Goal: Task Accomplishment & Management: Manage account settings

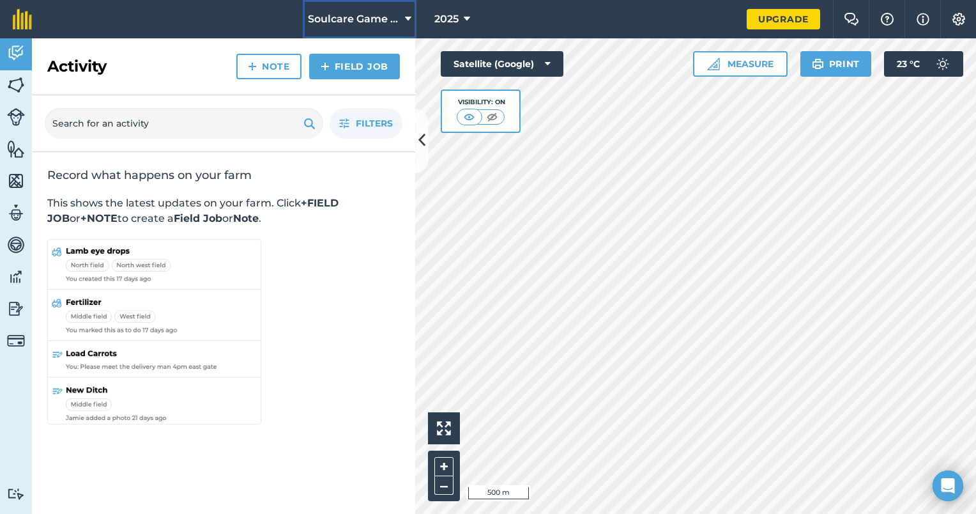
click at [407, 22] on icon at bounding box center [408, 19] width 6 height 15
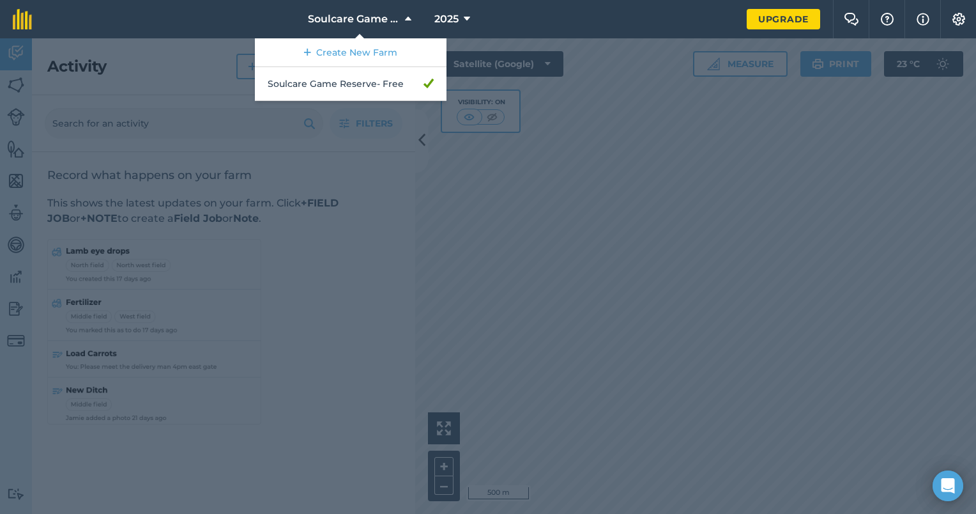
click at [641, 155] on div at bounding box center [488, 275] width 976 height 475
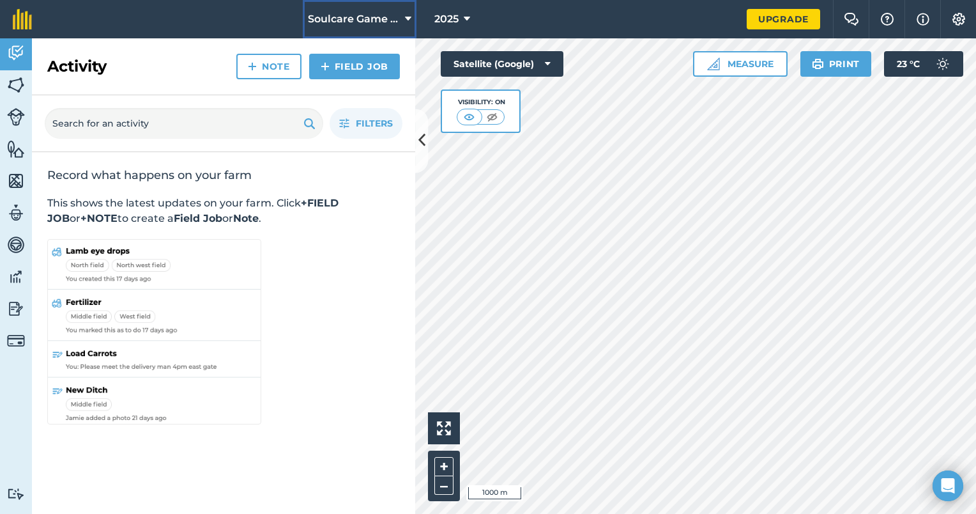
click at [375, 20] on span "Soulcare Game Reserve" at bounding box center [354, 19] width 92 height 15
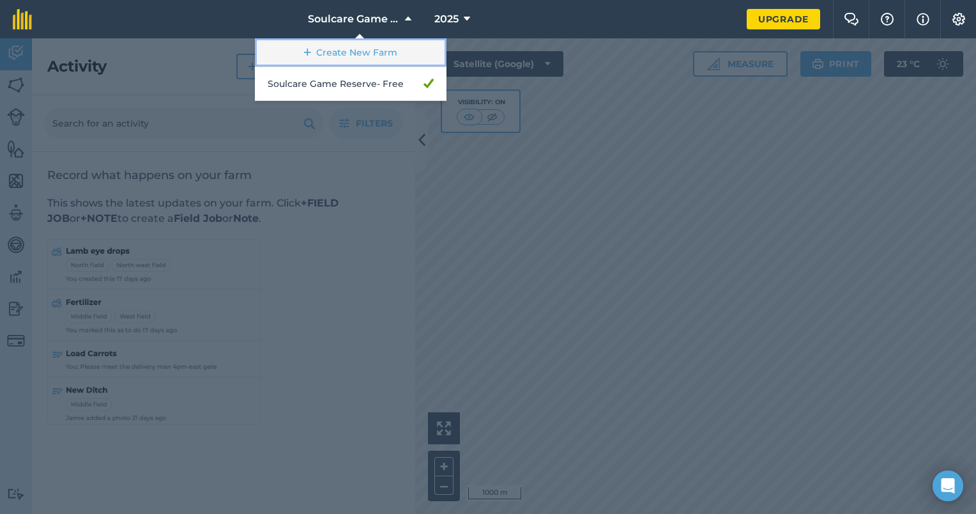
click at [364, 59] on link "Create New Farm" at bounding box center [351, 52] width 192 height 29
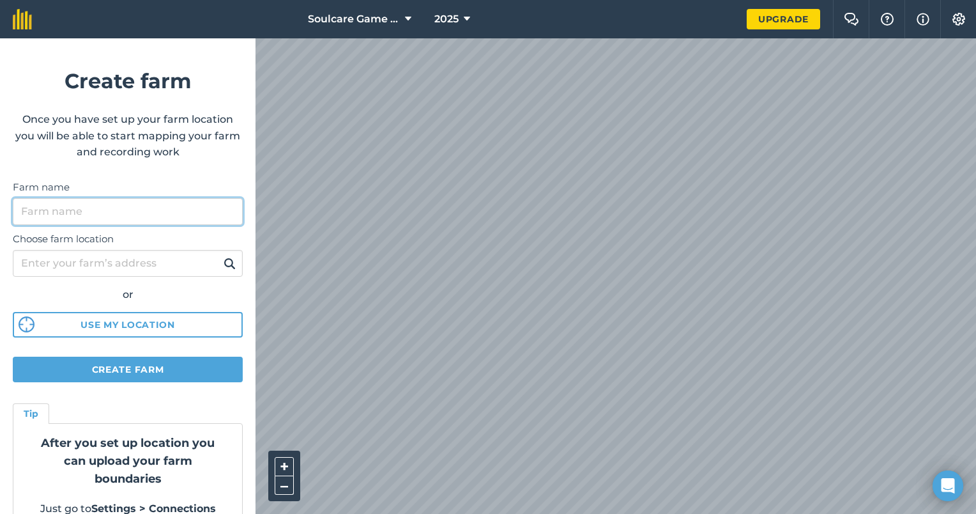
click at [127, 210] on input "Farm name" at bounding box center [128, 211] width 230 height 27
type input "Soulcare Game Reserve Vaalwater"
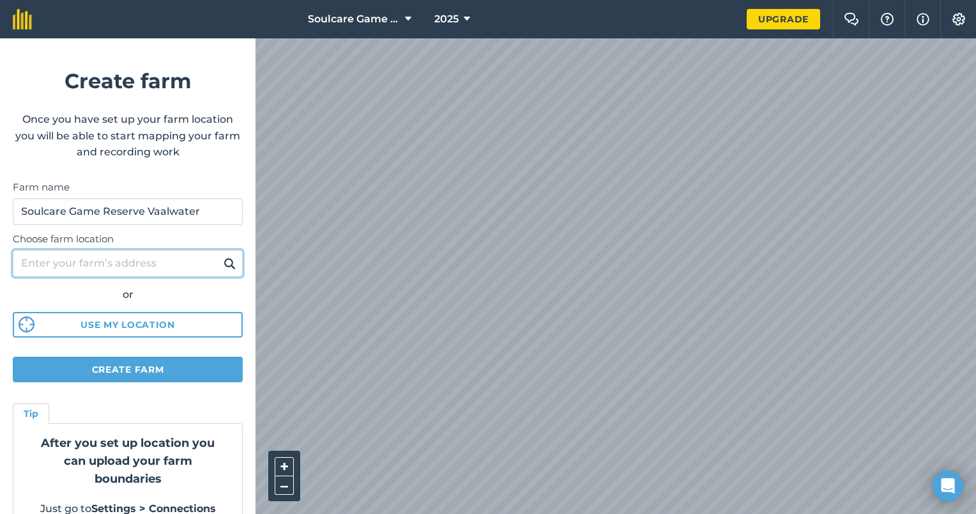
click at [158, 258] on input "Choose farm location" at bounding box center [128, 263] width 230 height 27
type input "V"
type input "[GEOGRAPHIC_DATA]"
click at [224, 259] on img at bounding box center [230, 263] width 12 height 15
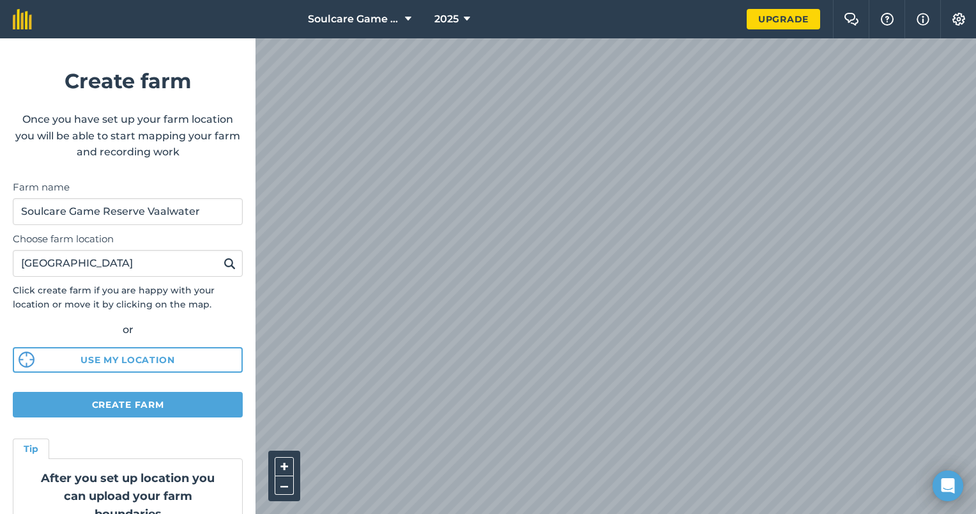
click at [648, 33] on div "Soulcare Game Reserve 2025 Upgrade Farm Chat Help Info Settings Create farm Onc…" at bounding box center [488, 19] width 976 height 38
click at [635, 513] on html "Soulcare Game Reserve 2025 Upgrade Farm Chat Help Info Settings Create farm Onc…" at bounding box center [488, 257] width 976 height 514
